Goal: Information Seeking & Learning: Learn about a topic

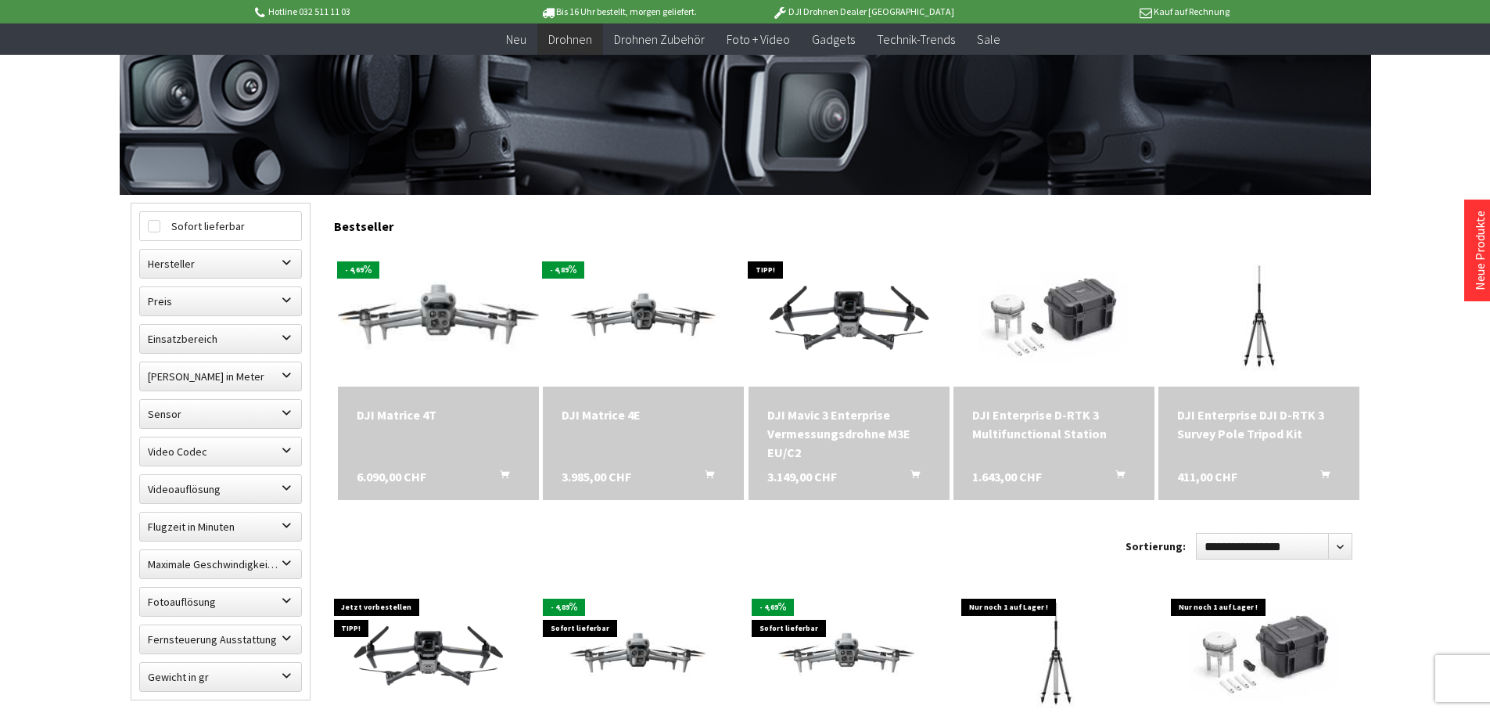
scroll to position [313, 0]
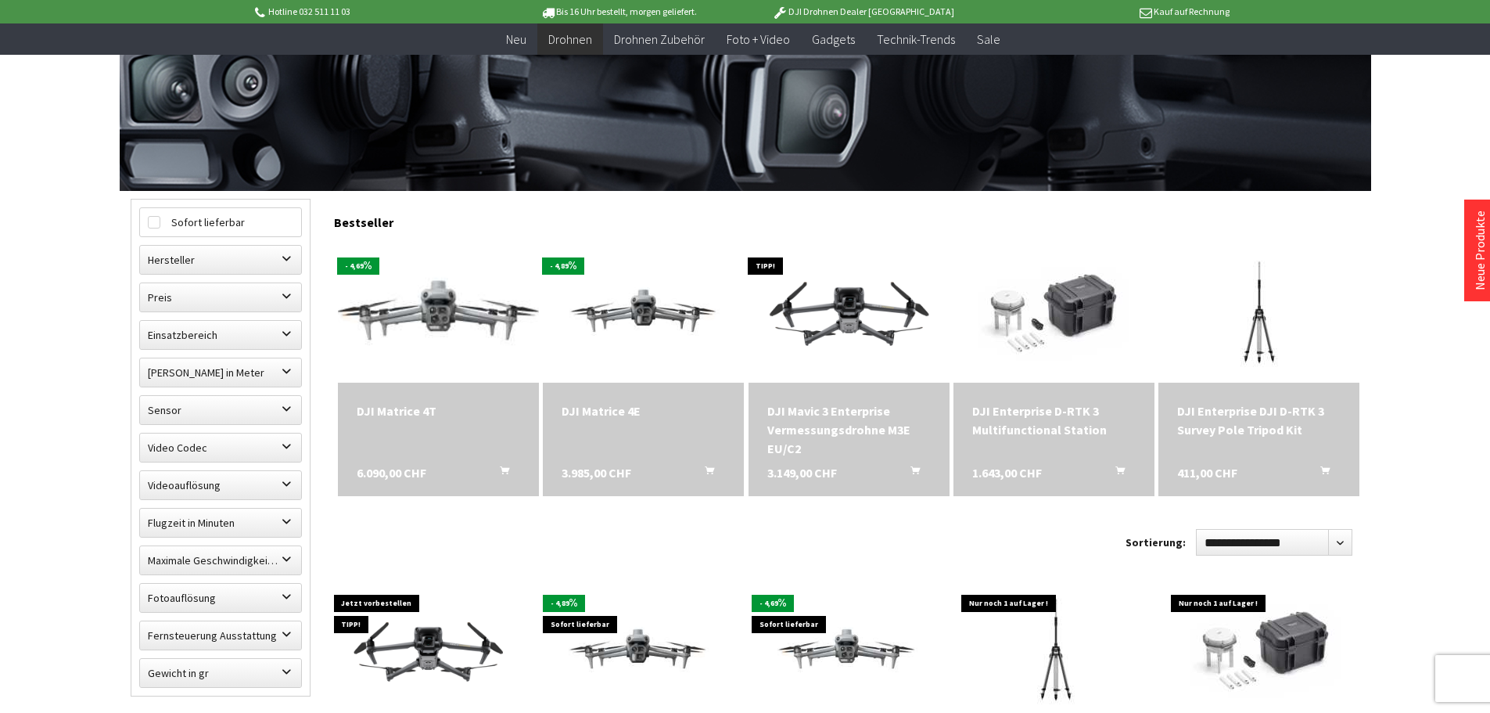
click at [438, 300] on img at bounding box center [438, 311] width 282 height 159
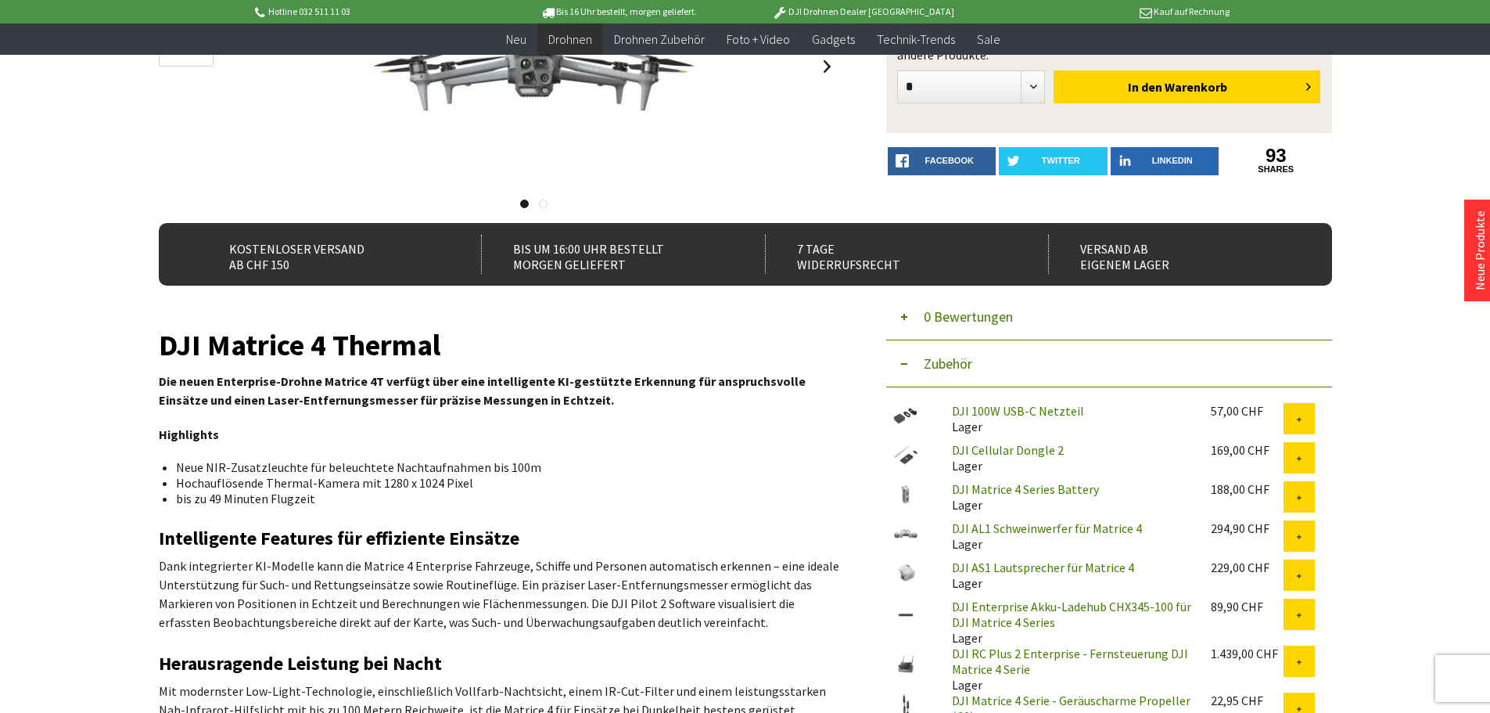
scroll to position [313, 0]
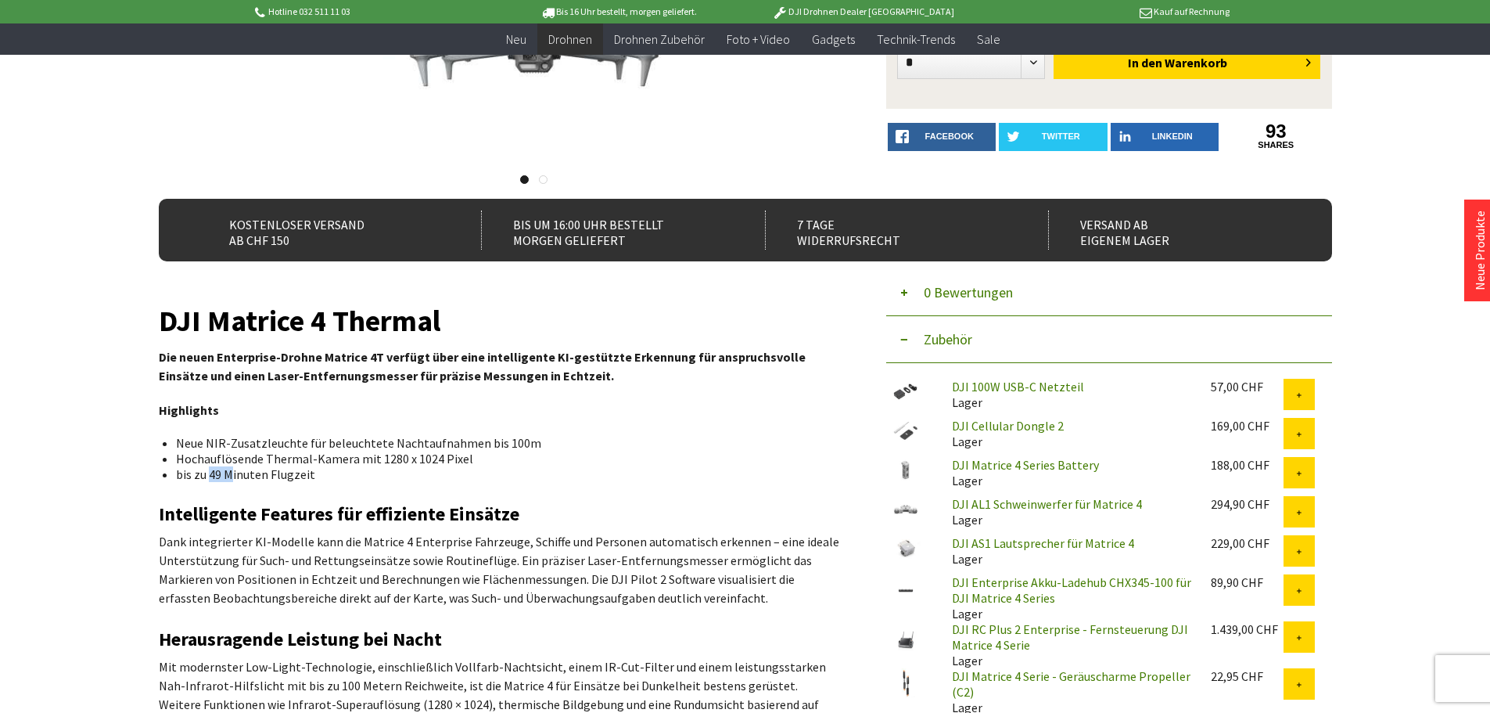
drag, startPoint x: 208, startPoint y: 476, endPoint x: 230, endPoint y: 475, distance: 21.9
click at [230, 475] on li "bis zu 49 Minuten Flugzeit" at bounding box center [501, 474] width 651 height 16
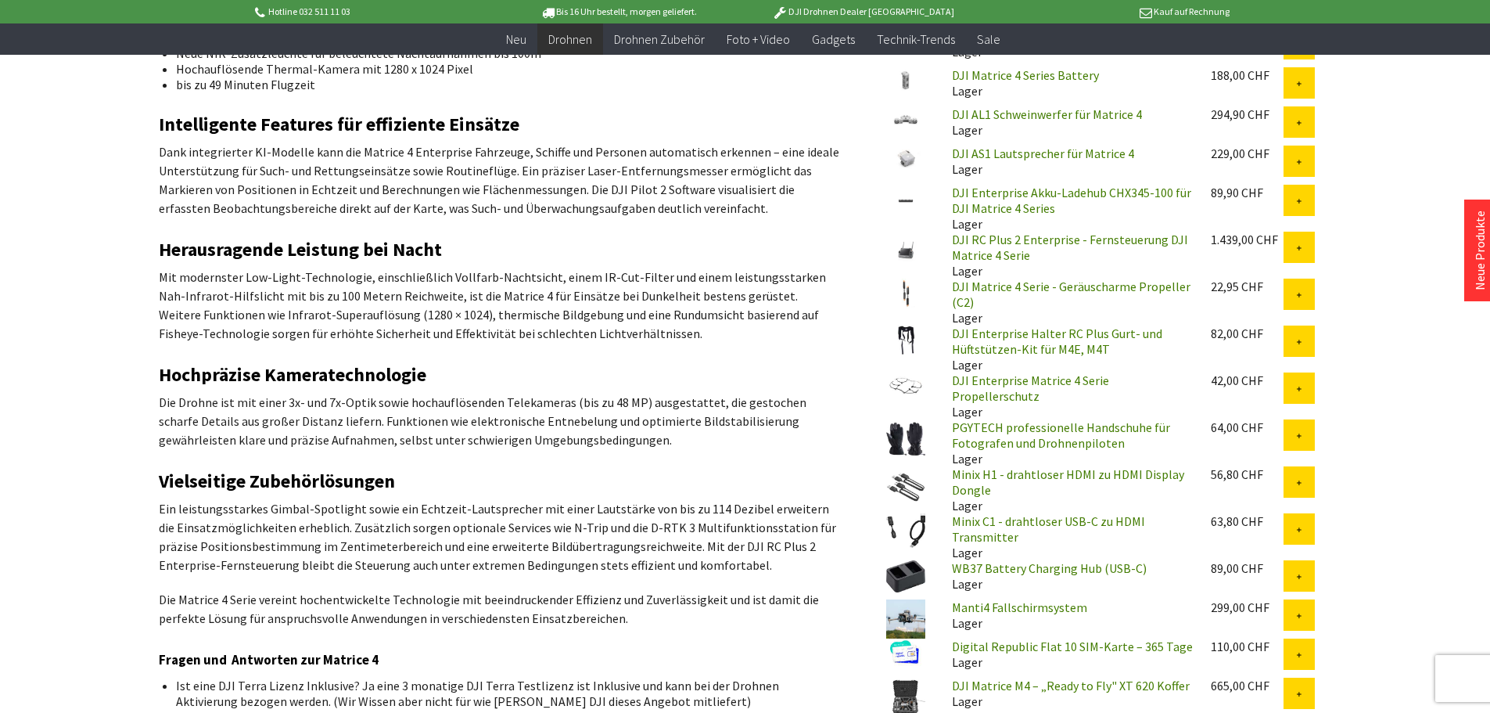
scroll to position [704, 0]
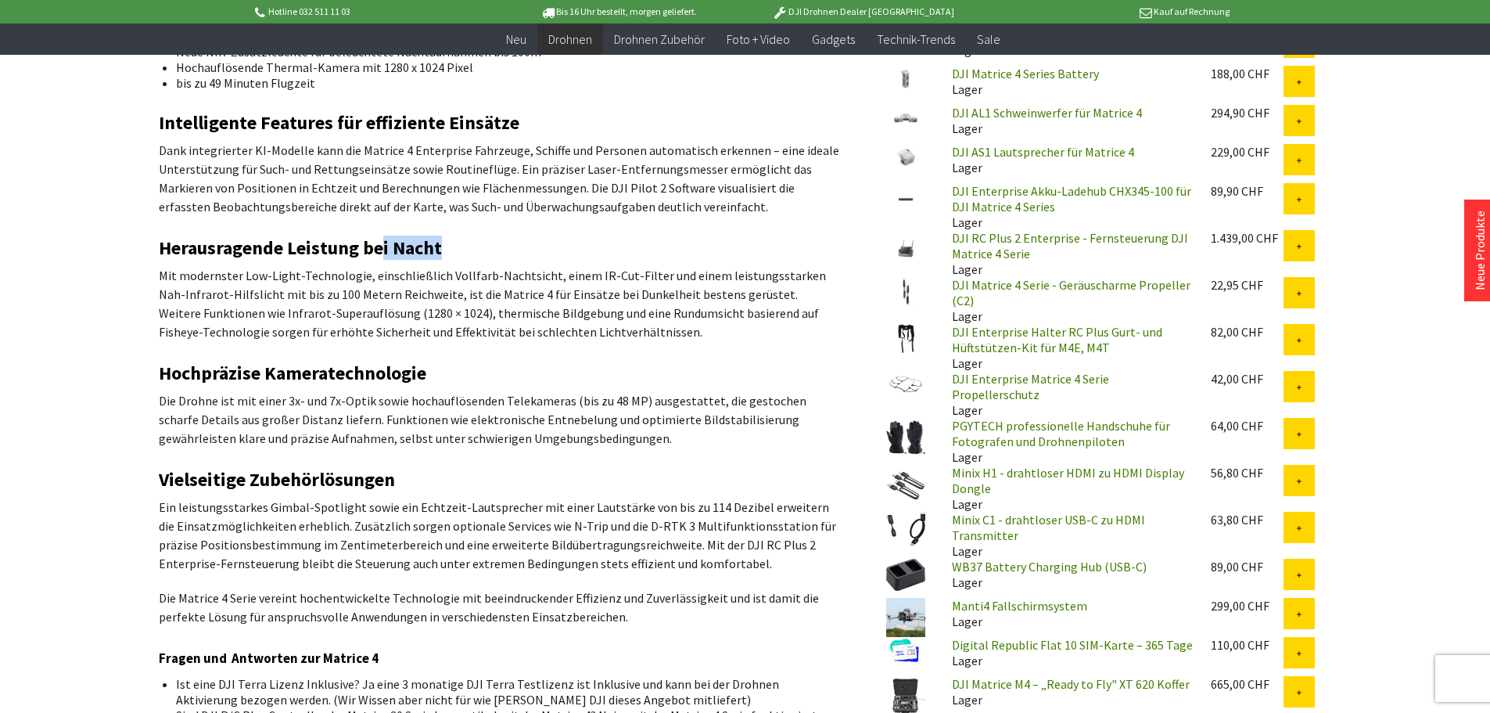
drag, startPoint x: 445, startPoint y: 241, endPoint x: 382, endPoint y: 244, distance: 62.7
click at [382, 244] on h2 "Herausragende Leistung bei Nacht" at bounding box center [499, 248] width 680 height 20
click at [521, 252] on h2 "Herausragende Leistung bei Nacht" at bounding box center [499, 248] width 680 height 20
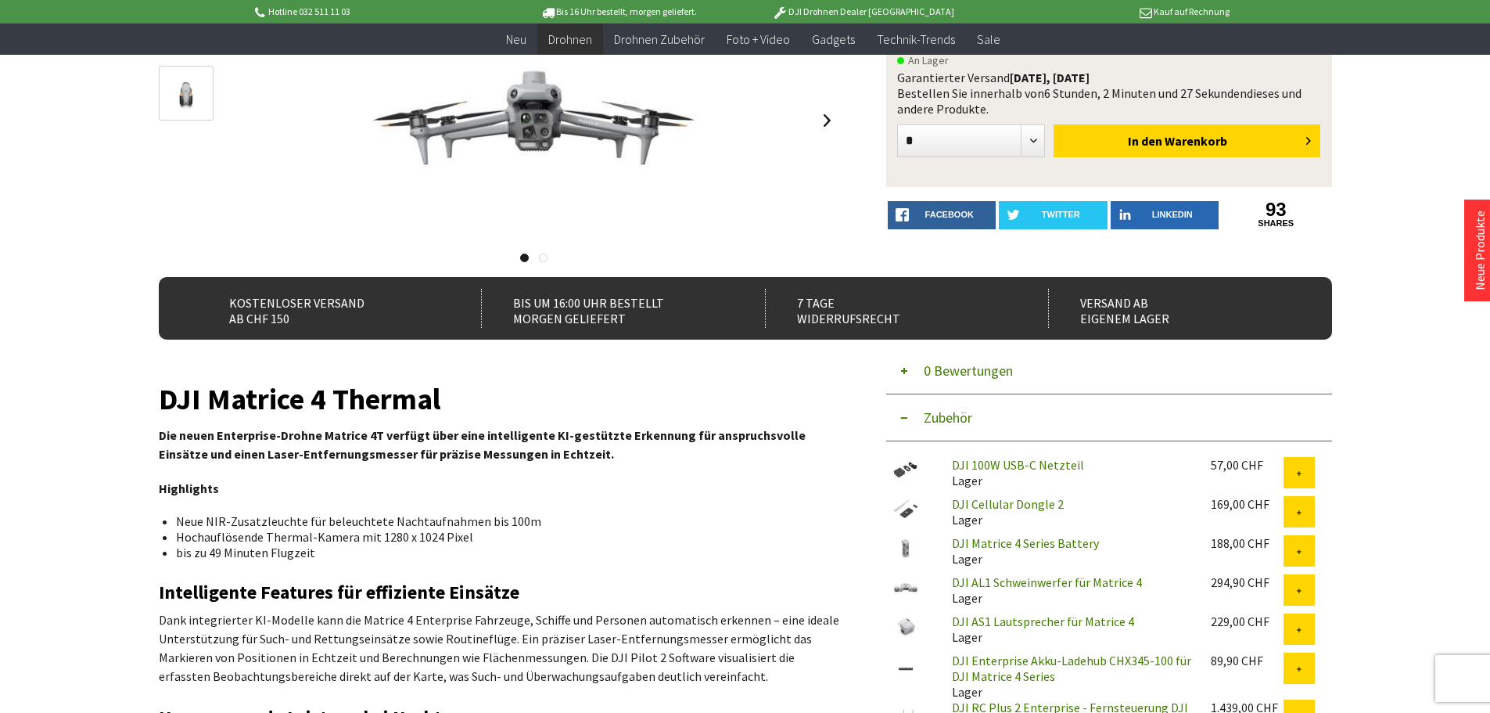
scroll to position [0, 0]
